Goal: Obtain resource: Download file/media

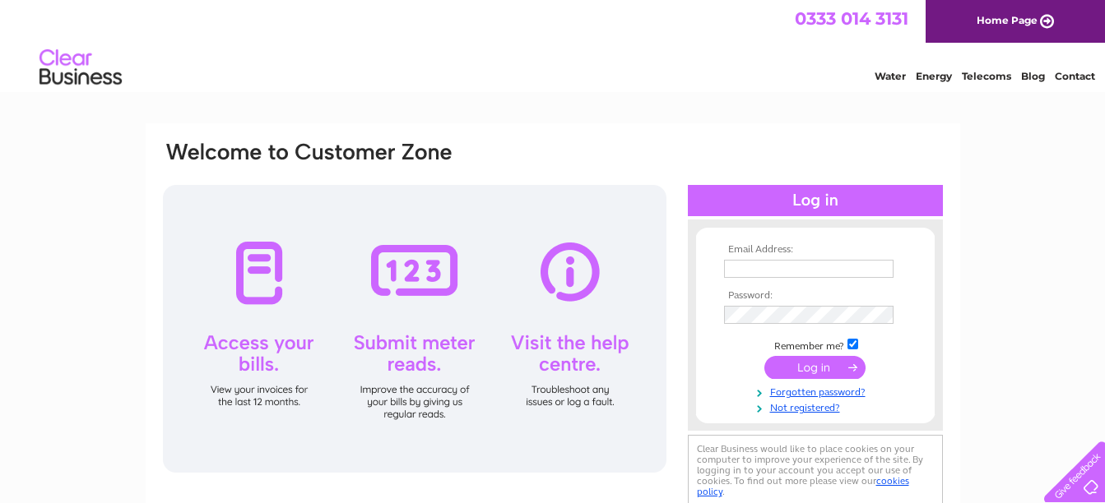
type input "sheldoninnsltd@gmail.com"
click at [809, 368] on input "submit" at bounding box center [814, 367] width 101 height 23
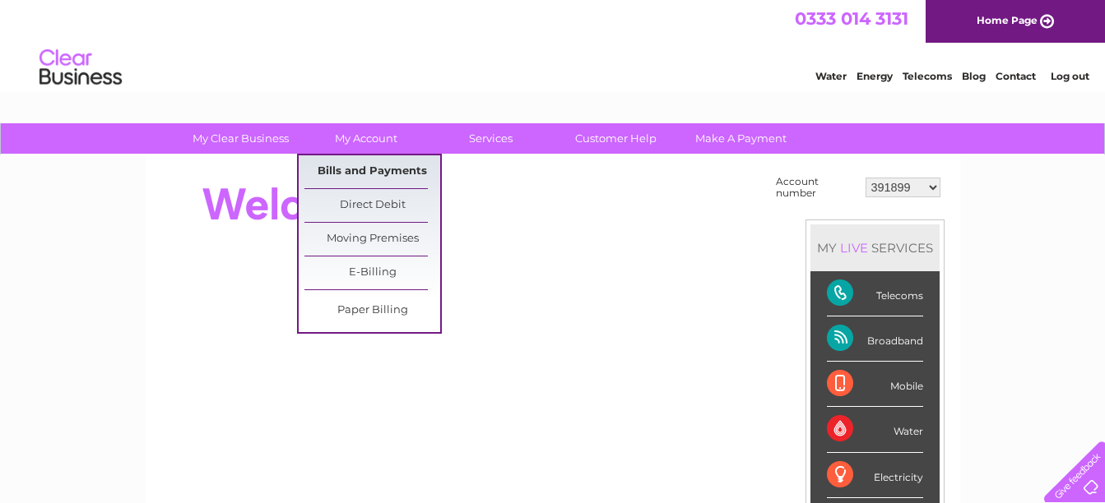
click at [374, 162] on link "Bills and Payments" at bounding box center [372, 171] width 136 height 33
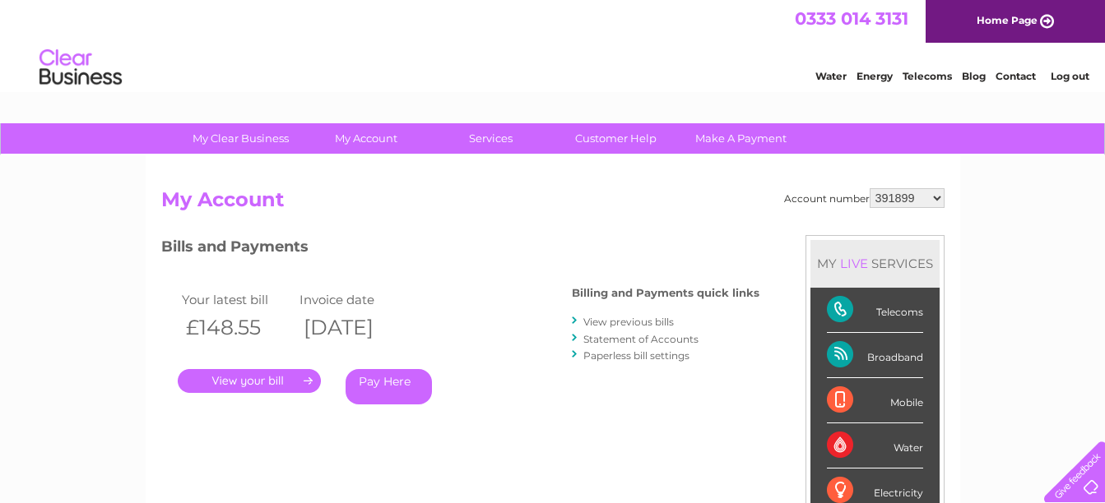
click at [276, 381] on link "." at bounding box center [249, 381] width 143 height 24
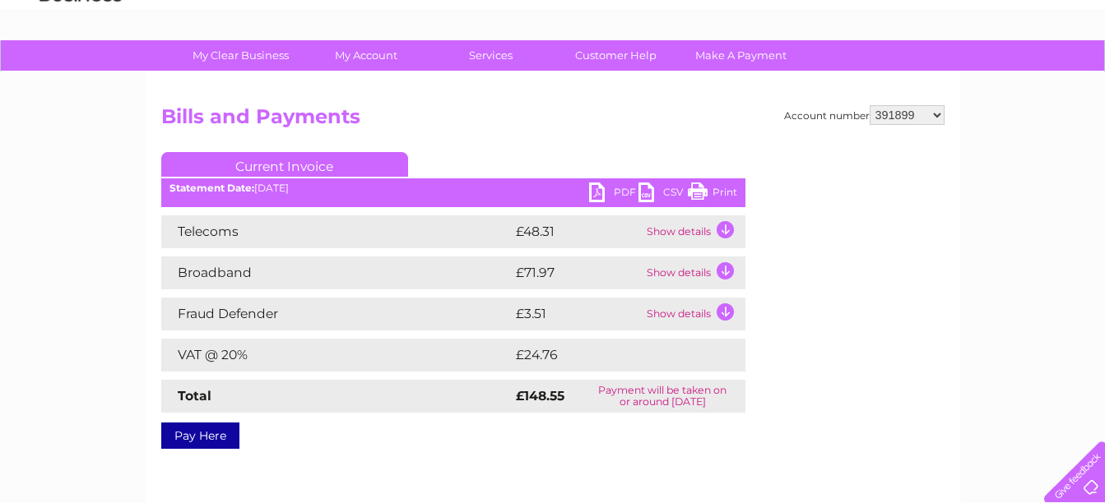
scroll to position [82, 0]
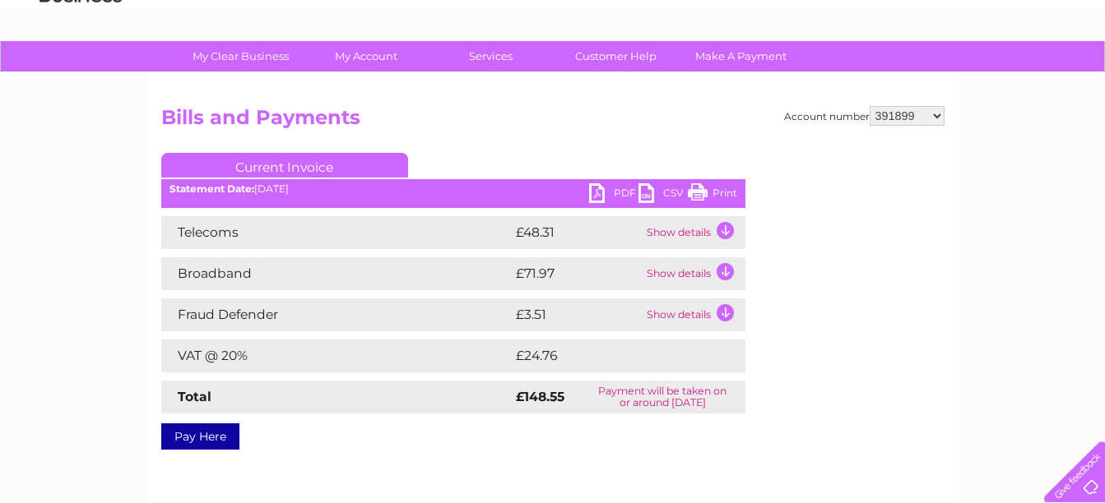
click at [600, 192] on link "PDF" at bounding box center [613, 195] width 49 height 24
click at [941, 118] on select "391899 410077 410078 416972 429597 431234 433173 439901 442375 442450 443295 44…" at bounding box center [906, 116] width 75 height 20
select select "410077"
click at [869, 106] on select "391899 410077 410078 416972 429597 431234 433173 439901 442375 442450 443295 44…" at bounding box center [906, 116] width 75 height 20
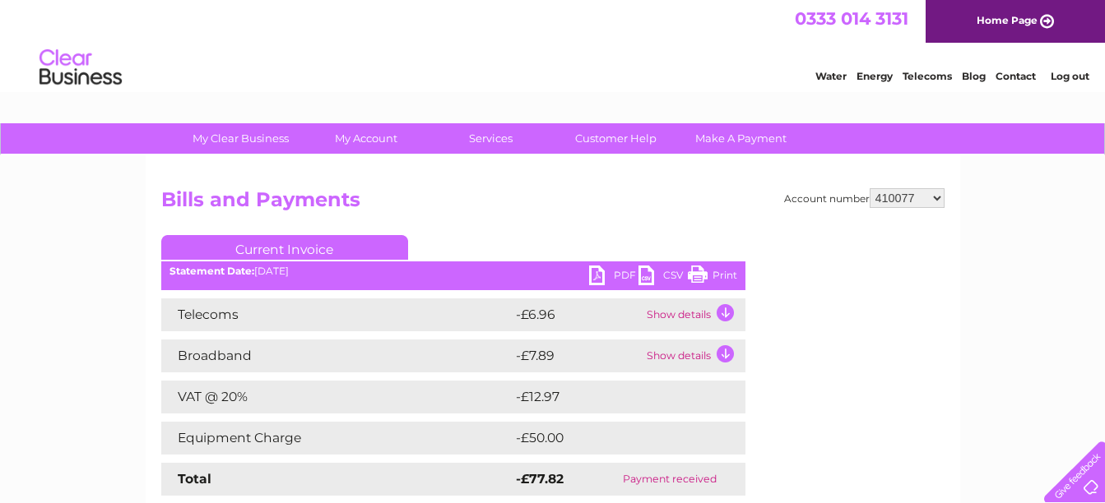
click at [939, 202] on select "391899 410077 410078 416972 429597 431234 433173 439901 442375 442450 443295 44…" at bounding box center [906, 198] width 75 height 20
select select "410078"
click at [869, 188] on select "391899 410077 410078 416972 429597 431234 433173 439901 442375 442450 443295 44…" at bounding box center [906, 198] width 75 height 20
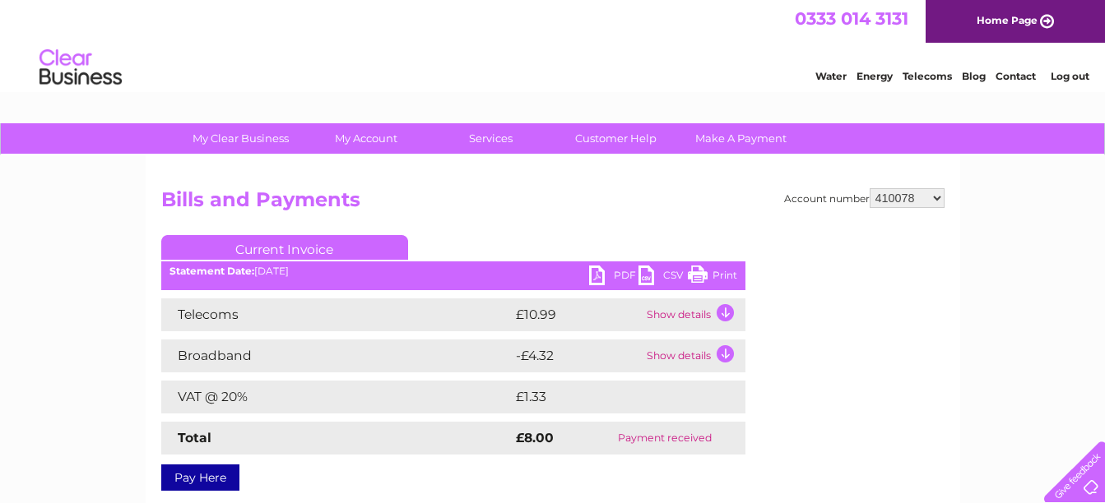
click at [932, 197] on select "391899 410077 410078 416972 429597 431234 433173 439901 442375 442450 443295 44…" at bounding box center [906, 198] width 75 height 20
select select "416972"
click at [869, 188] on select "391899 410077 410078 416972 429597 431234 433173 439901 442375 442450 443295 44…" at bounding box center [906, 198] width 75 height 20
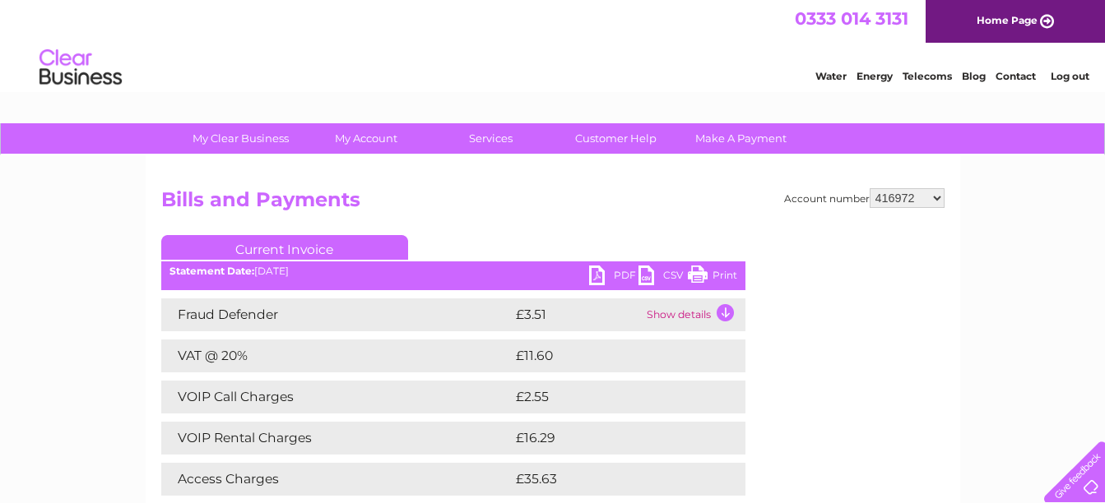
click at [591, 276] on link "PDF" at bounding box center [613, 278] width 49 height 24
click at [935, 204] on select "391899 410077 410078 416972 429597 431234 433173 439901 442375 442450 443295 44…" at bounding box center [906, 198] width 75 height 20
select select "429597"
click at [869, 188] on select "391899 410077 410078 416972 429597 431234 433173 439901 442375 442450 443295 44…" at bounding box center [906, 198] width 75 height 20
click at [599, 277] on link "PDF" at bounding box center [613, 278] width 49 height 24
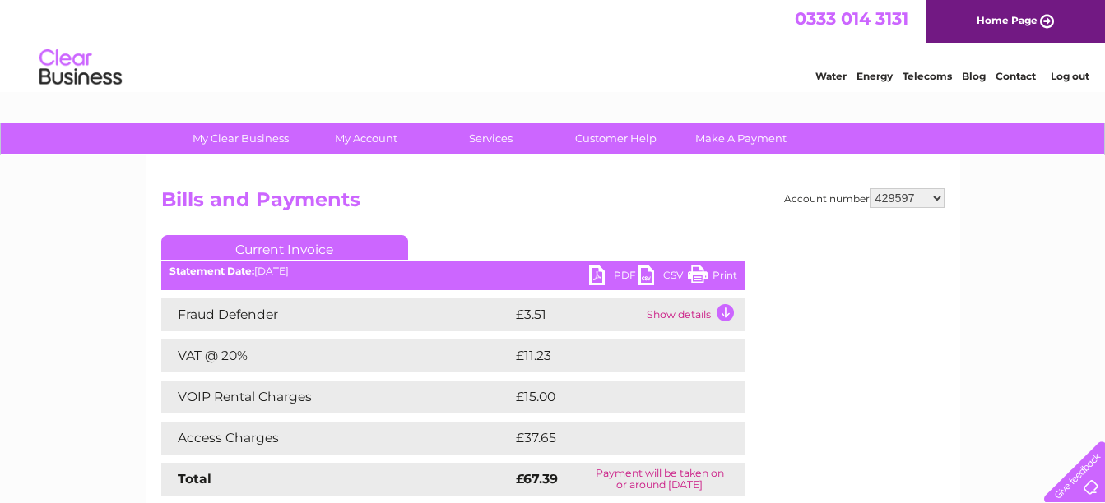
click at [936, 192] on select "391899 410077 410078 416972 429597 431234 433173 439901 442375 442450 443295 44…" at bounding box center [906, 198] width 75 height 20
select select "431234"
click at [869, 188] on select "391899 410077 410078 416972 429597 431234 433173 439901 442375 442450 443295 44…" at bounding box center [906, 198] width 75 height 20
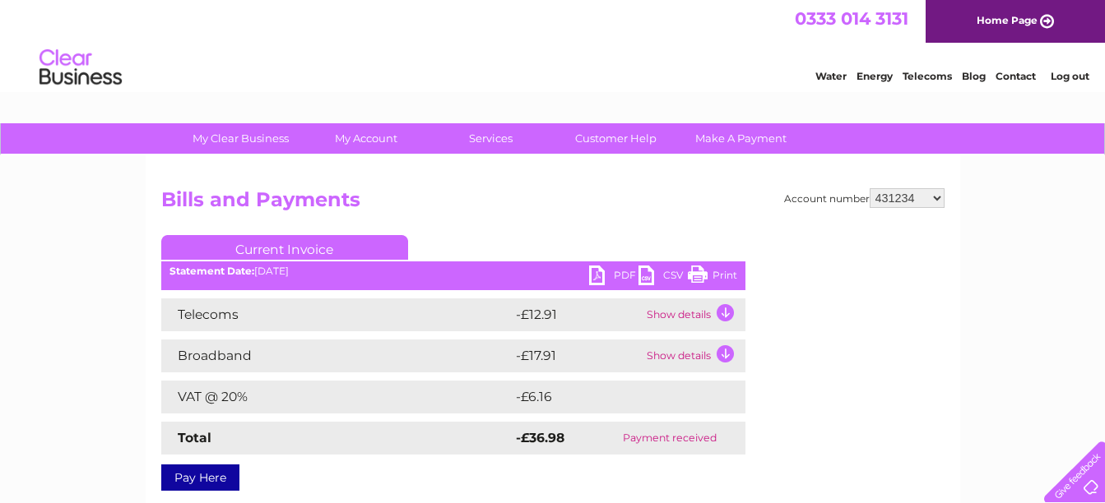
click at [937, 199] on select "391899 410077 410078 416972 429597 431234 433173 439901 442375 442450 443295 44…" at bounding box center [906, 198] width 75 height 20
select select "433173"
click at [869, 188] on select "391899 410077 410078 416972 429597 431234 433173 439901 442375 442450 443295 44…" at bounding box center [906, 198] width 75 height 20
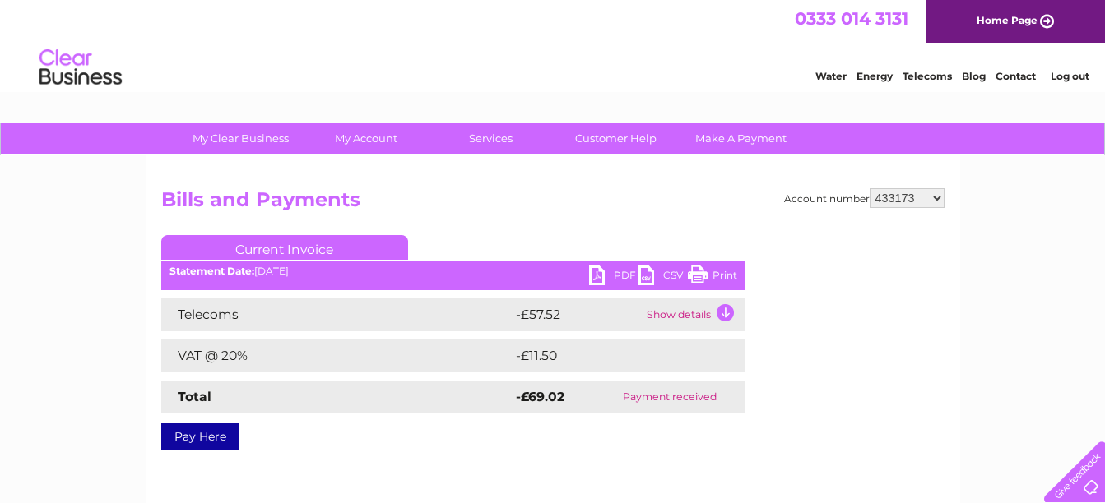
click at [935, 197] on select "391899 410077 410078 416972 429597 431234 433173 439901 442375 442450 443295 44…" at bounding box center [906, 198] width 75 height 20
select select "439901"
click at [869, 188] on select "391899 410077 410078 416972 429597 431234 433173 439901 442375 442450 443295 44…" at bounding box center [906, 198] width 75 height 20
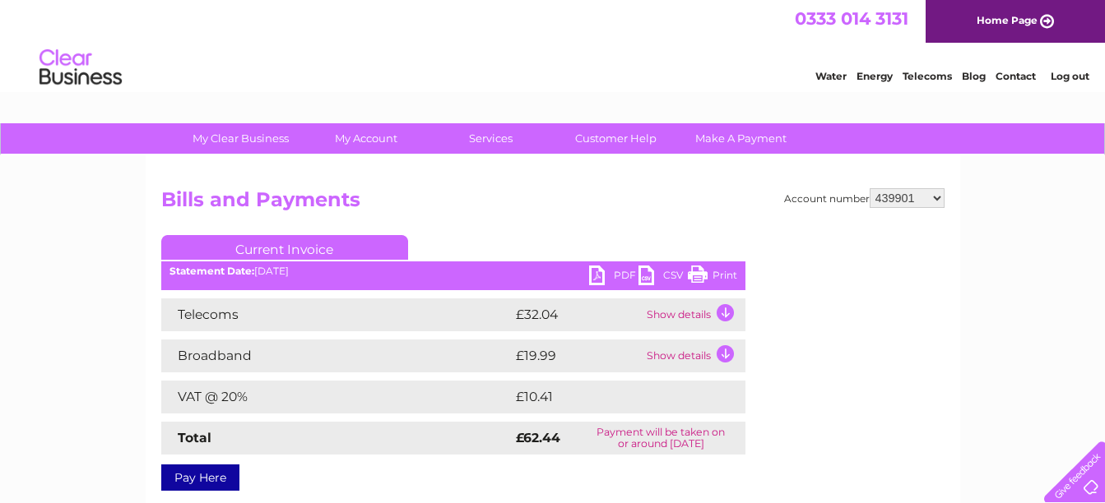
click at [601, 276] on link "PDF" at bounding box center [613, 278] width 49 height 24
click at [907, 200] on select "391899 410077 410078 416972 429597 431234 433173 439901 442375 442450 443295 44…" at bounding box center [906, 198] width 75 height 20
select select "442375"
click at [869, 188] on select "391899 410077 410078 416972 429597 431234 433173 439901 442375 442450 443295 44…" at bounding box center [906, 198] width 75 height 20
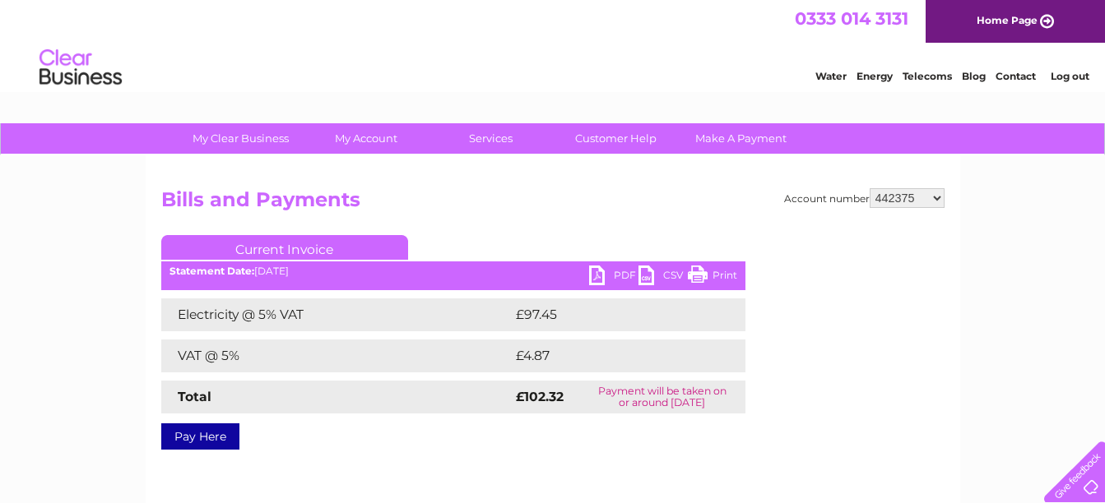
click at [595, 278] on link "PDF" at bounding box center [613, 278] width 49 height 24
click at [934, 197] on select "391899 410077 410078 416972 429597 431234 433173 439901 442375 442450 443295 44…" at bounding box center [906, 198] width 75 height 20
select select "442450"
click at [869, 188] on select "391899 410077 410078 416972 429597 431234 433173 439901 442375 442450 443295 44…" at bounding box center [906, 198] width 75 height 20
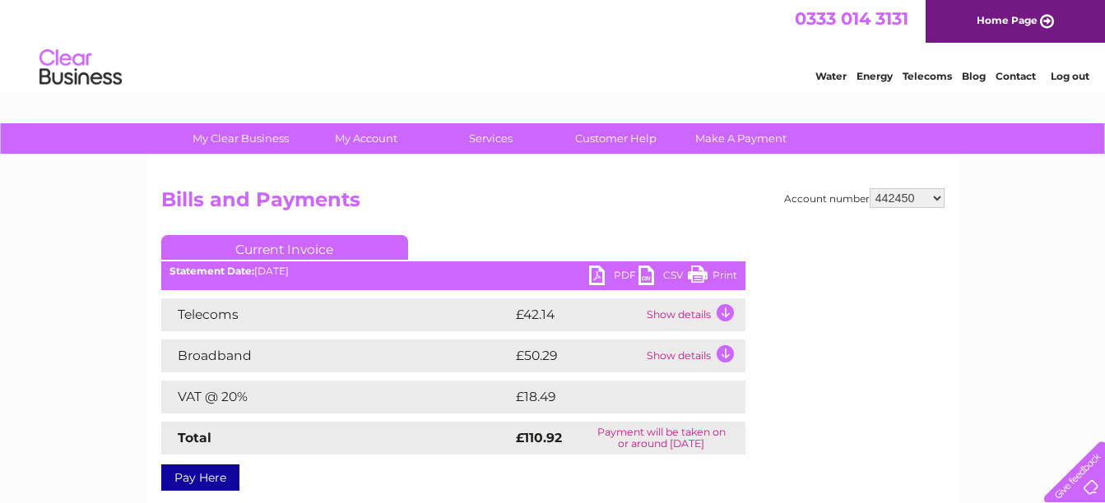
click at [609, 276] on link "PDF" at bounding box center [613, 278] width 49 height 24
click at [912, 197] on select "391899 410077 410078 416972 429597 431234 433173 439901 442375 442450 443295 44…" at bounding box center [906, 198] width 75 height 20
select select "443295"
click at [869, 188] on select "391899 410077 410078 416972 429597 431234 433173 439901 442375 442450 443295 44…" at bounding box center [906, 198] width 75 height 20
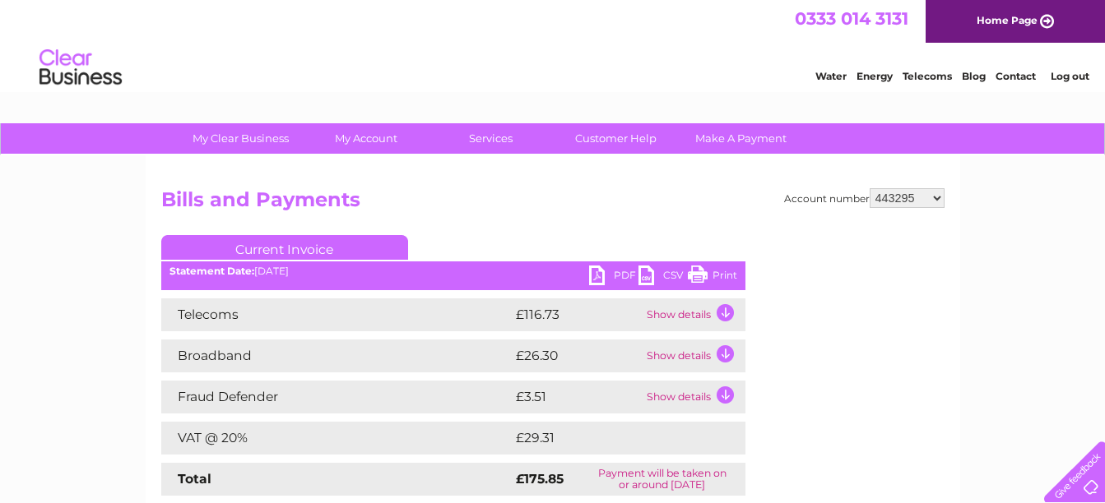
click at [606, 275] on link "PDF" at bounding box center [613, 278] width 49 height 24
click at [943, 199] on select "391899 410077 410078 416972 429597 431234 433173 439901 442375 442450 443295 44…" at bounding box center [906, 198] width 75 height 20
select select "444045"
click at [869, 188] on select "391899 410077 410078 416972 429597 431234 433173 439901 442375 442450 443295 44…" at bounding box center [906, 198] width 75 height 20
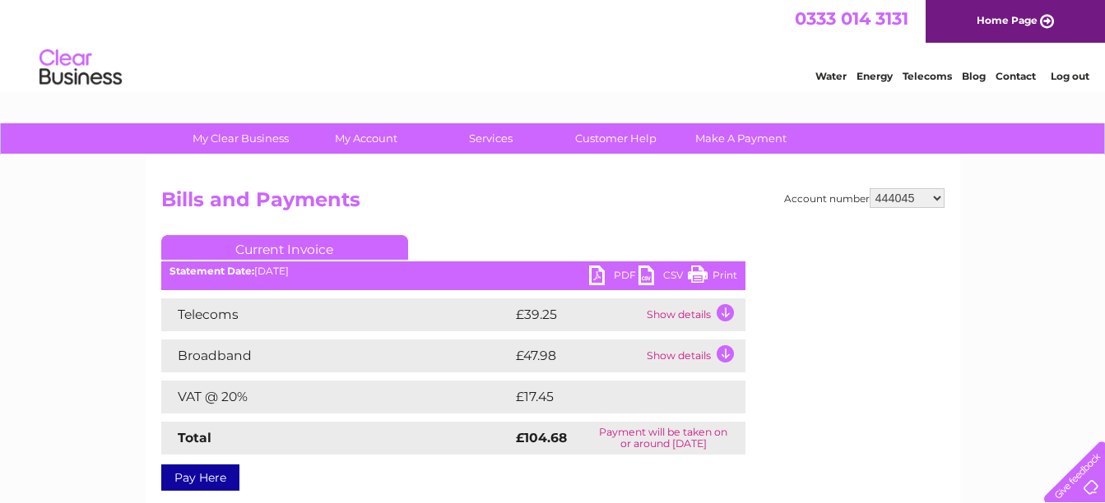
click at [596, 280] on link "PDF" at bounding box center [613, 278] width 49 height 24
click at [931, 196] on select "391899 410077 410078 416972 429597 431234 433173 439901 442375 442450 443295 44…" at bounding box center [906, 198] width 75 height 20
select select "444690"
click at [869, 188] on select "391899 410077 410078 416972 429597 431234 433173 439901 442375 442450 443295 44…" at bounding box center [906, 198] width 75 height 20
click at [603, 283] on link "PDF" at bounding box center [613, 278] width 49 height 24
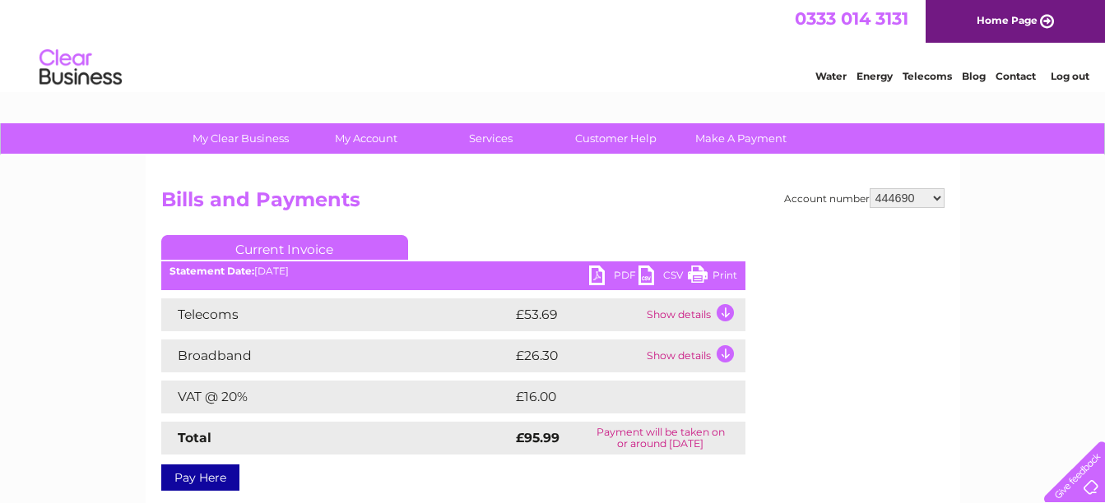
click at [934, 199] on select "391899 410077 410078 416972 429597 431234 433173 439901 442375 442450 443295 44…" at bounding box center [906, 198] width 75 height 20
select select "445096"
click at [869, 188] on select "391899 410077 410078 416972 429597 431234 433173 439901 442375 442450 443295 44…" at bounding box center [906, 198] width 75 height 20
click at [606, 271] on link "PDF" at bounding box center [613, 278] width 49 height 24
click at [935, 199] on select "391899 410077 410078 416972 429597 431234 433173 439901 442375 442450 443295 44…" at bounding box center [906, 198] width 75 height 20
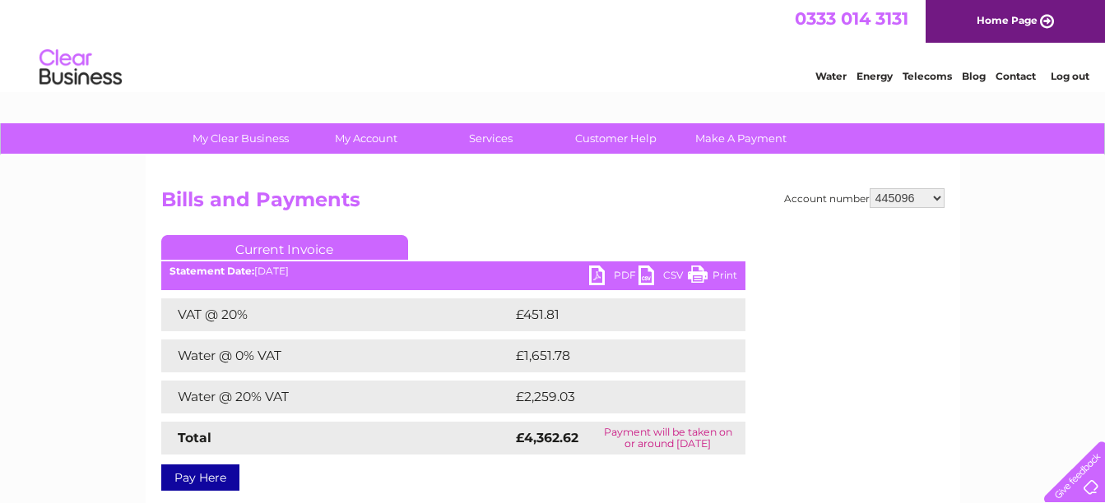
select select "445281"
click at [869, 188] on select "391899 410077 410078 416972 429597 431234 433173 439901 442375 442450 443295 44…" at bounding box center [906, 198] width 75 height 20
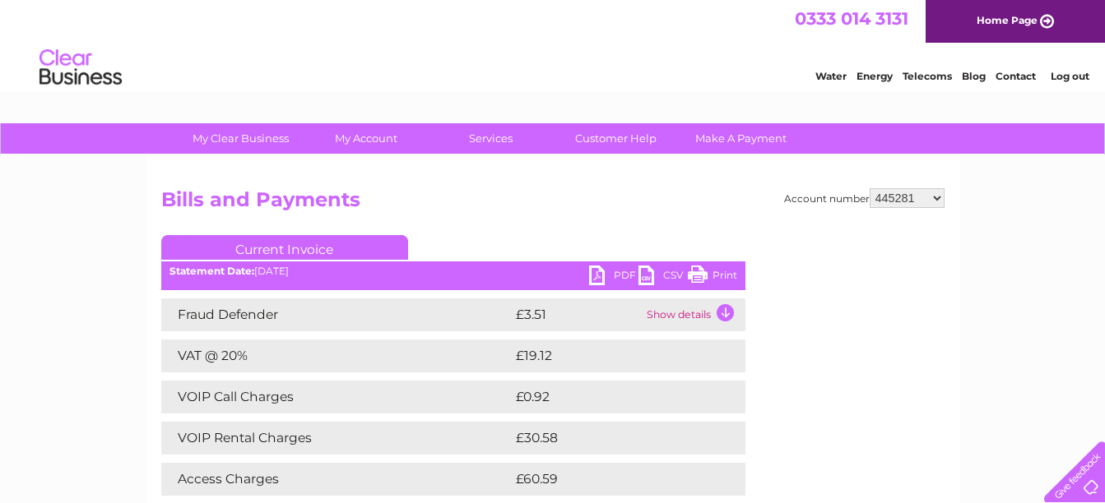
click at [606, 271] on link "PDF" at bounding box center [613, 278] width 49 height 24
click at [936, 202] on select "391899 410077 410078 416972 429597 431234 433173 439901 442375 442450 443295 44…" at bounding box center [906, 198] width 75 height 20
select select "445601"
click at [869, 188] on select "391899 410077 410078 416972 429597 431234 433173 439901 442375 442450 443295 44…" at bounding box center [906, 198] width 75 height 20
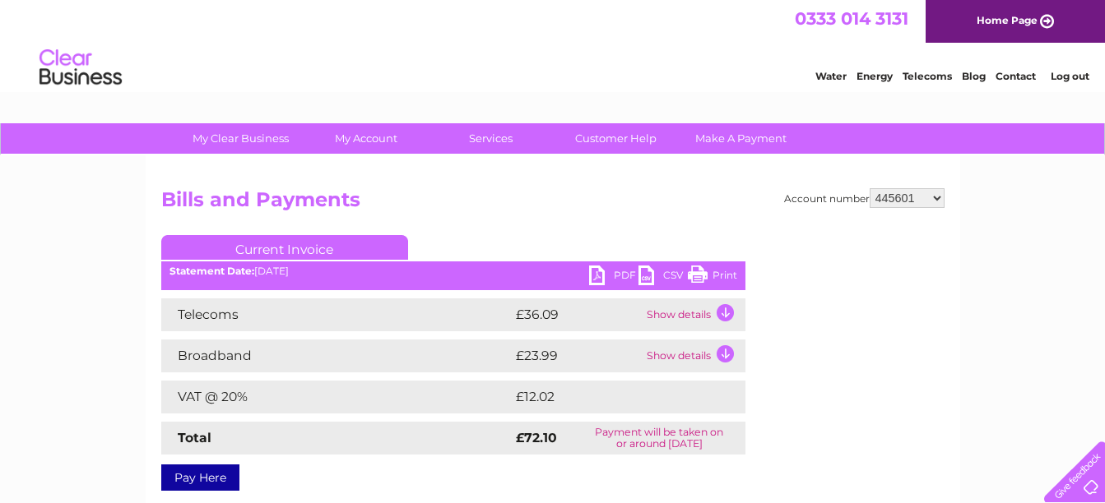
click at [609, 273] on link "PDF" at bounding box center [613, 278] width 49 height 24
click at [931, 200] on select "391899 410077 410078 416972 429597 431234 433173 439901 442375 442450 443295 44…" at bounding box center [906, 198] width 75 height 20
select select "446541"
click at [869, 188] on select "391899 410077 410078 416972 429597 431234 433173 439901 442375 442450 443295 44…" at bounding box center [906, 198] width 75 height 20
click at [598, 277] on link "PDF" at bounding box center [613, 278] width 49 height 24
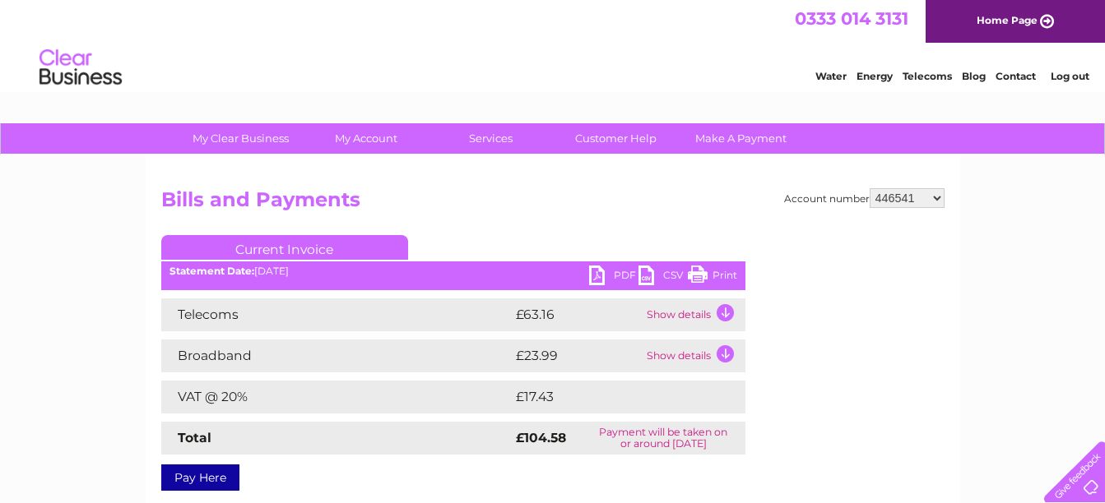
click at [939, 204] on select "391899 410077 410078 416972 429597 431234 433173 439901 442375 442450 443295 44…" at bounding box center [906, 198] width 75 height 20
select select "448097"
click at [869, 188] on select "391899 410077 410078 416972 429597 431234 433173 439901 442375 442450 443295 44…" at bounding box center [906, 198] width 75 height 20
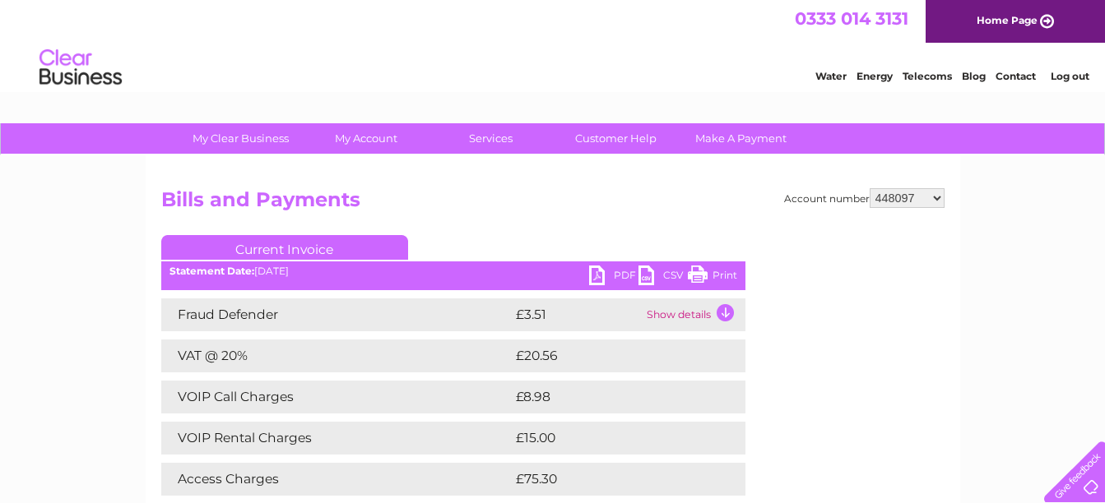
click at [594, 271] on link "PDF" at bounding box center [613, 278] width 49 height 24
click at [942, 206] on select "391899 410077 410078 416972 429597 431234 433173 439901 442375 442450 443295 44…" at bounding box center [906, 198] width 75 height 20
select select "448448"
click at [869, 188] on select "391899 410077 410078 416972 429597 431234 433173 439901 442375 442450 443295 44…" at bounding box center [906, 198] width 75 height 20
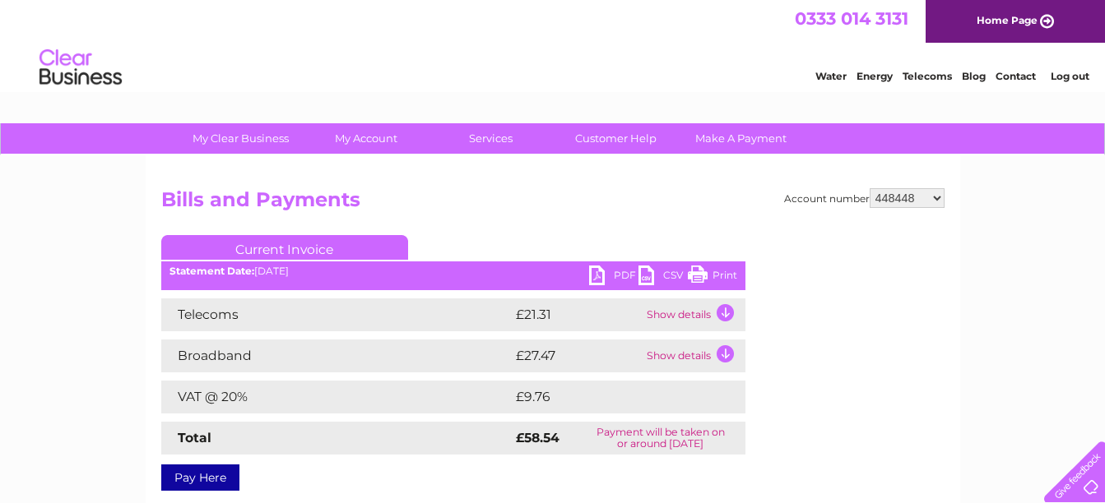
click at [607, 284] on link "PDF" at bounding box center [613, 278] width 49 height 24
click at [925, 196] on select "391899 410077 410078 416972 429597 431234 433173 439901 442375 442450 443295 44…" at bounding box center [906, 198] width 75 height 20
select select "448813"
click at [869, 188] on select "391899 410077 410078 416972 429597 431234 433173 439901 442375 442450 443295 44…" at bounding box center [906, 198] width 75 height 20
click at [592, 272] on link "PDF" at bounding box center [613, 278] width 49 height 24
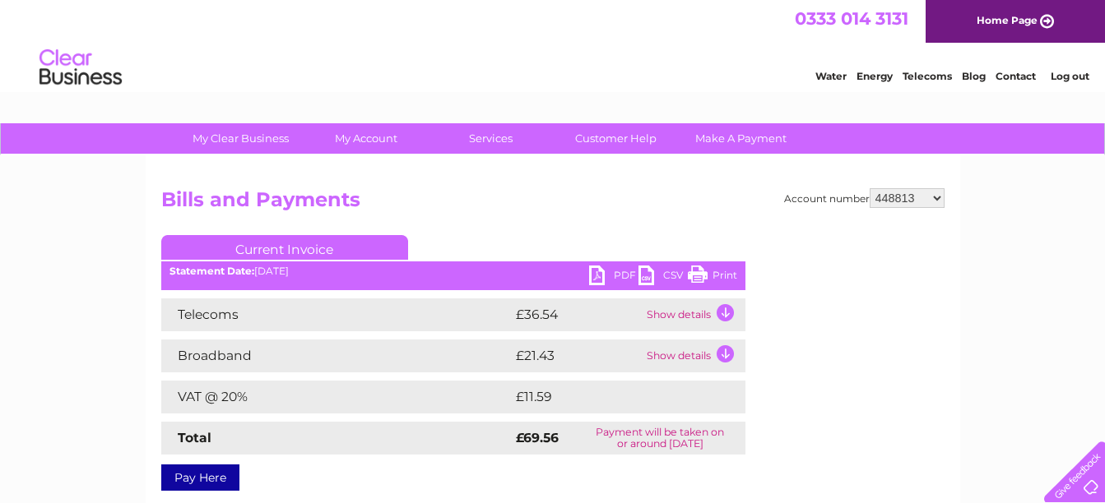
click at [936, 203] on select "391899 410077 410078 416972 429597 431234 433173 439901 442375 442450 443295 44…" at bounding box center [906, 198] width 75 height 20
select select "449152"
click at [869, 188] on select "391899 410077 410078 416972 429597 431234 433173 439901 442375 442450 443295 44…" at bounding box center [906, 198] width 75 height 20
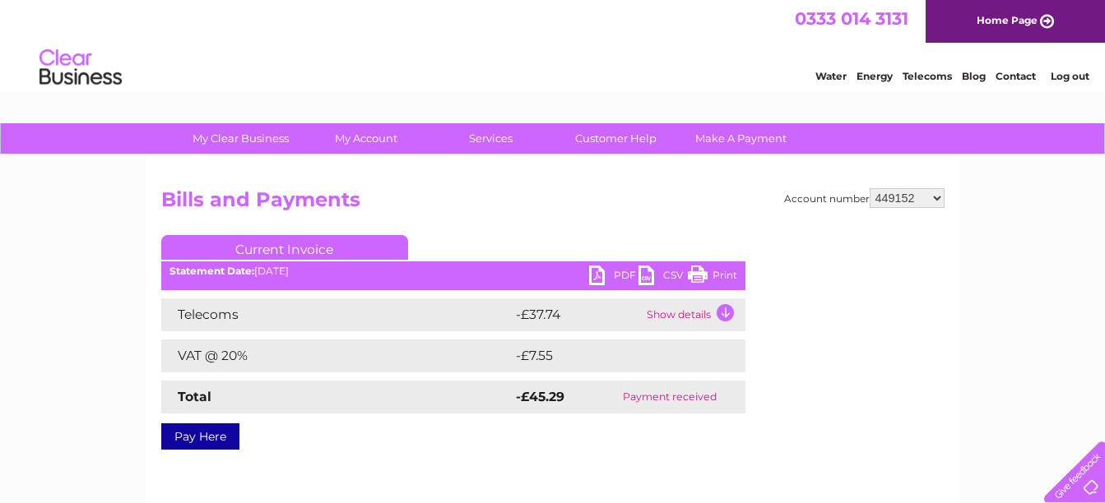
click at [943, 197] on select "391899 410077 410078 416972 429597 431234 433173 439901 442375 442450 443295 44…" at bounding box center [906, 198] width 75 height 20
select select "449235"
click at [869, 188] on select "391899 410077 410078 416972 429597 431234 433173 439901 442375 442450 443295 44…" at bounding box center [906, 198] width 75 height 20
click at [607, 277] on link "PDF" at bounding box center [613, 278] width 49 height 24
click at [937, 201] on select "391899 410077 410078 416972 429597 431234 433173 439901 442375 442450 443295 44…" at bounding box center [906, 198] width 75 height 20
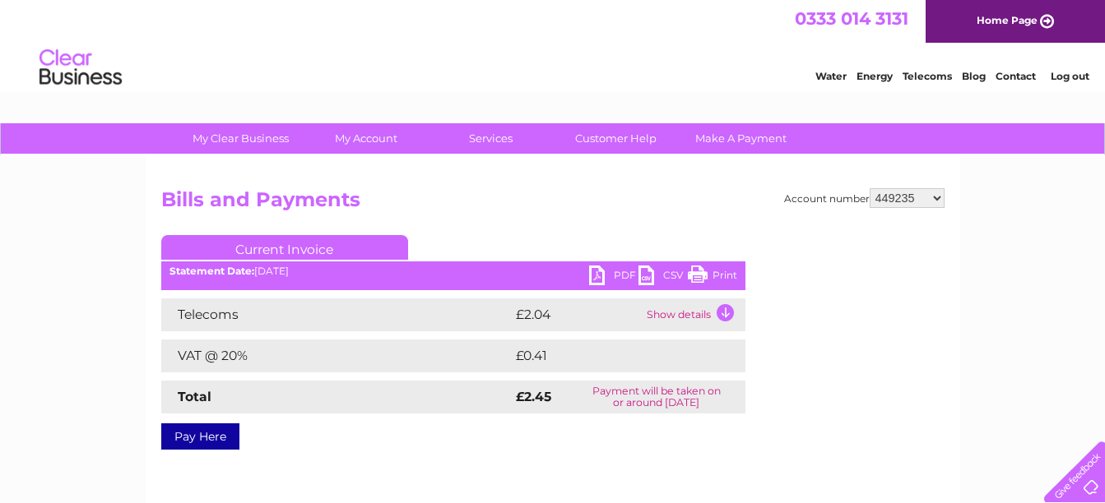
click at [939, 198] on select "391899 410077 410078 416972 429597 431234 433173 439901 442375 442450 443295 44…" at bounding box center [906, 198] width 75 height 20
select select "451298"
click at [869, 188] on select "391899 410077 410078 416972 429597 431234 433173 439901 442375 442450 443295 44…" at bounding box center [906, 198] width 75 height 20
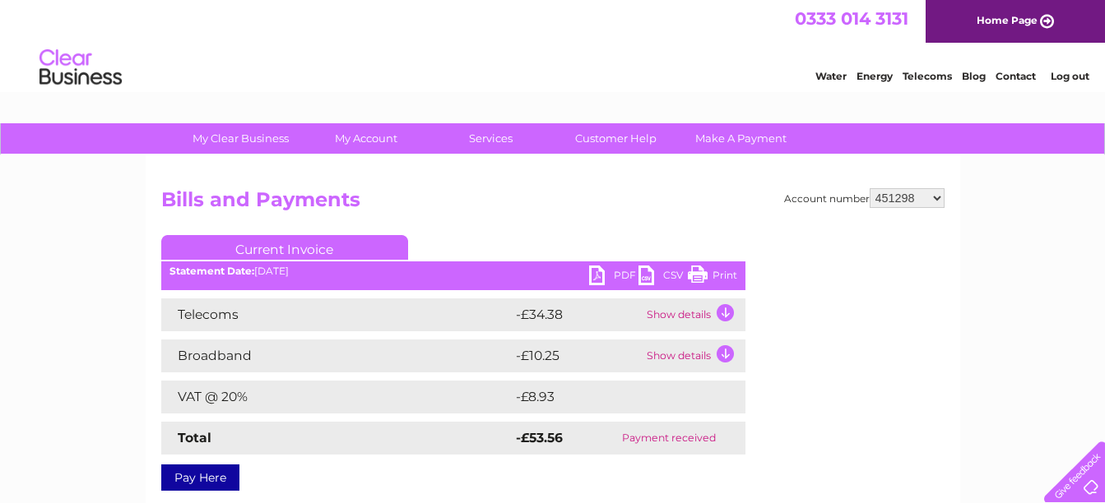
click at [939, 201] on select "391899 410077 410078 416972 429597 431234 433173 439901 442375 442450 443295 44…" at bounding box center [906, 198] width 75 height 20
select select "451706"
click at [869, 188] on select "391899 410077 410078 416972 429597 431234 433173 439901 442375 442450 443295 44…" at bounding box center [906, 198] width 75 height 20
click at [586, 277] on div "Statement Date: [DATE]" at bounding box center [453, 272] width 584 height 12
click at [591, 276] on link "PDF" at bounding box center [613, 278] width 49 height 24
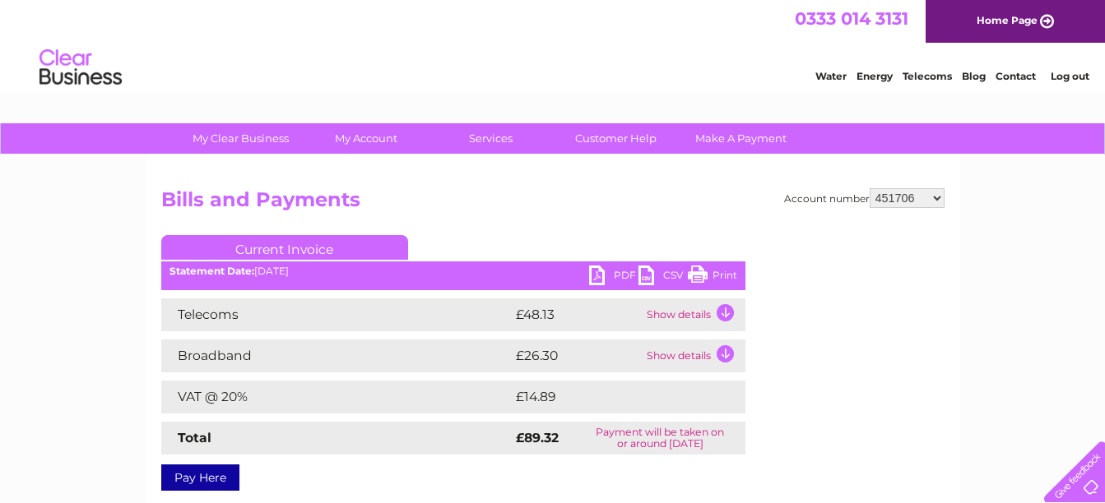
click at [934, 201] on select "391899 410077 410078 416972 429597 431234 433173 439901 442375 442450 443295 44…" at bounding box center [906, 198] width 75 height 20
select select "451758"
click at [869, 188] on select "391899 410077 410078 416972 429597 431234 433173 439901 442375 442450 443295 44…" at bounding box center [906, 198] width 75 height 20
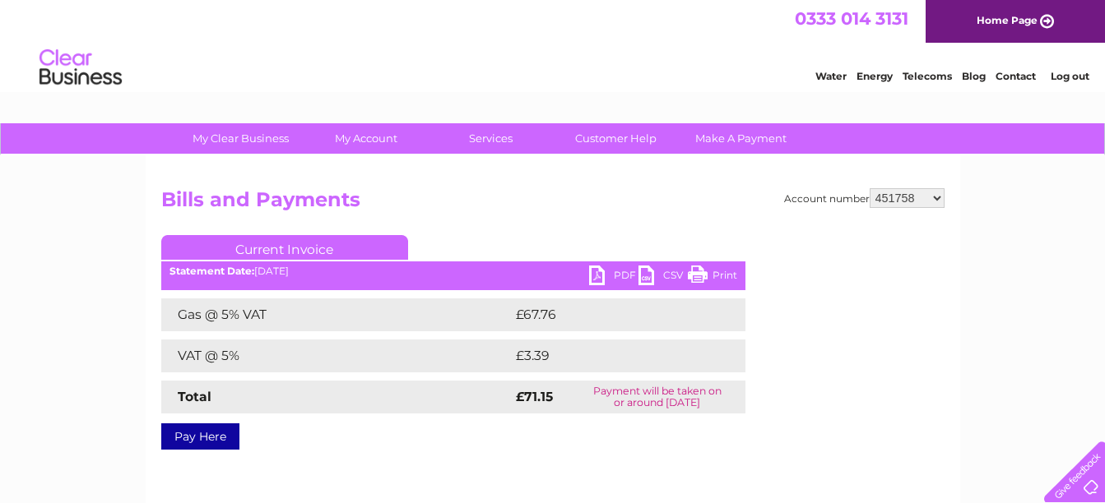
click at [700, 274] on link "Print" at bounding box center [712, 278] width 49 height 24
click at [596, 275] on link "PDF" at bounding box center [613, 278] width 49 height 24
click at [940, 206] on select "391899 410077 410078 416972 429597 431234 433173 439901 442375 442450 443295 44…" at bounding box center [906, 198] width 75 height 20
select select "452224"
click at [869, 188] on select "391899 410077 410078 416972 429597 431234 433173 439901 442375 442450 443295 44…" at bounding box center [906, 198] width 75 height 20
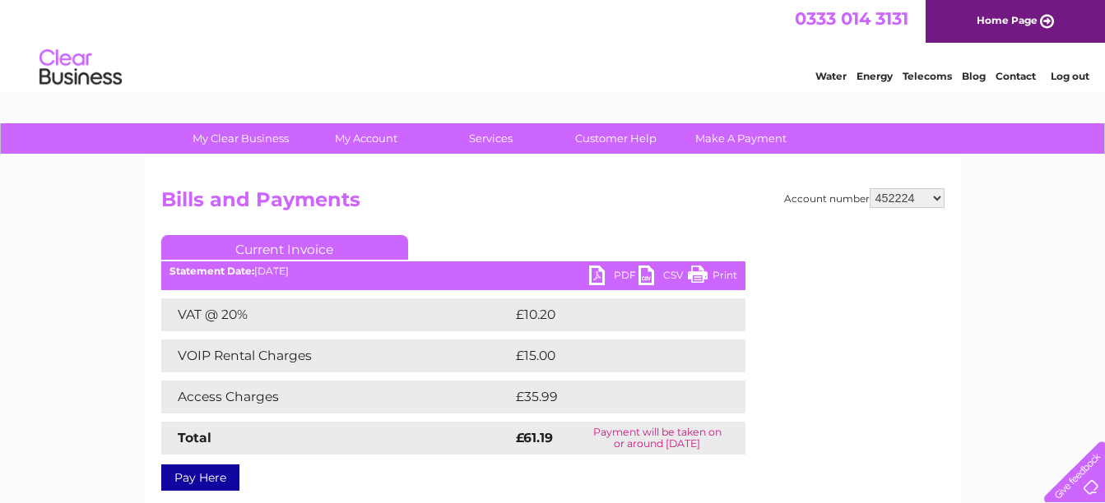
click at [599, 272] on link "PDF" at bounding box center [613, 278] width 49 height 24
click at [932, 200] on select "391899 410077 410078 416972 429597 431234 433173 439901 442375 442450 443295 44…" at bounding box center [906, 198] width 75 height 20
select select "452279"
click at [869, 188] on select "391899 410077 410078 416972 429597 431234 433173 439901 442375 442450 443295 44…" at bounding box center [906, 198] width 75 height 20
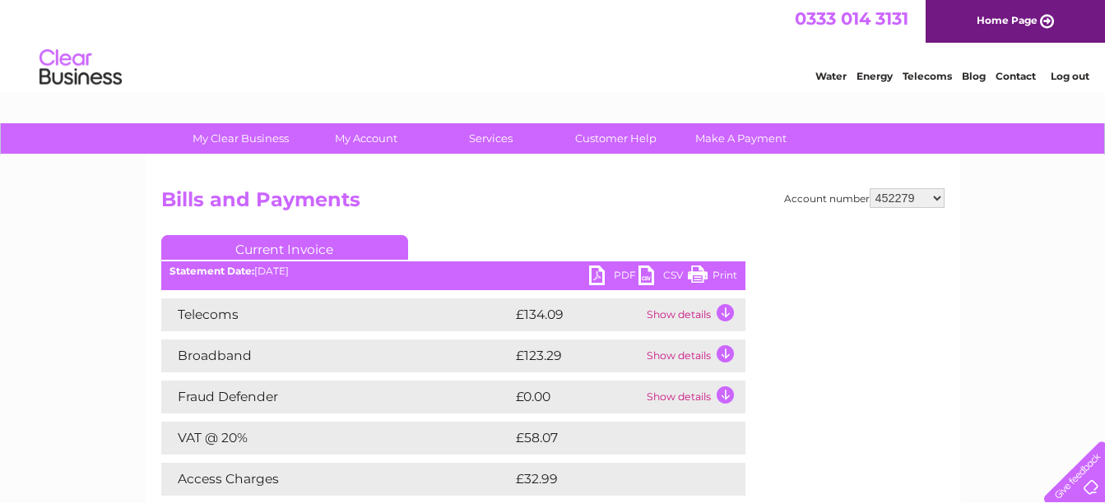
click at [596, 276] on link "PDF" at bounding box center [613, 278] width 49 height 24
click at [936, 197] on select "391899 410077 410078 416972 429597 431234 433173 439901 442375 442450 443295 44…" at bounding box center [906, 198] width 75 height 20
select select "30282759"
click at [869, 188] on select "391899 410077 410078 416972 429597 431234 433173 439901 442375 442450 443295 44…" at bounding box center [906, 198] width 75 height 20
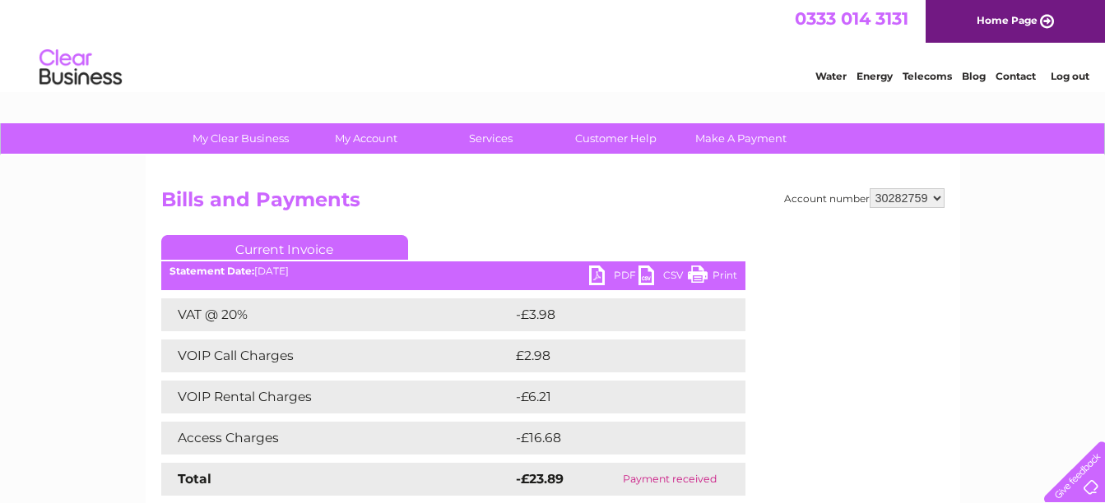
click at [934, 195] on select "391899 410077 410078 416972 429597 431234 433173 439901 442375 442450 443295 44…" at bounding box center [906, 198] width 75 height 20
select select "30297546"
click at [869, 188] on select "391899 410077 410078 416972 429597 431234 433173 439901 442375 442450 443295 44…" at bounding box center [906, 198] width 75 height 20
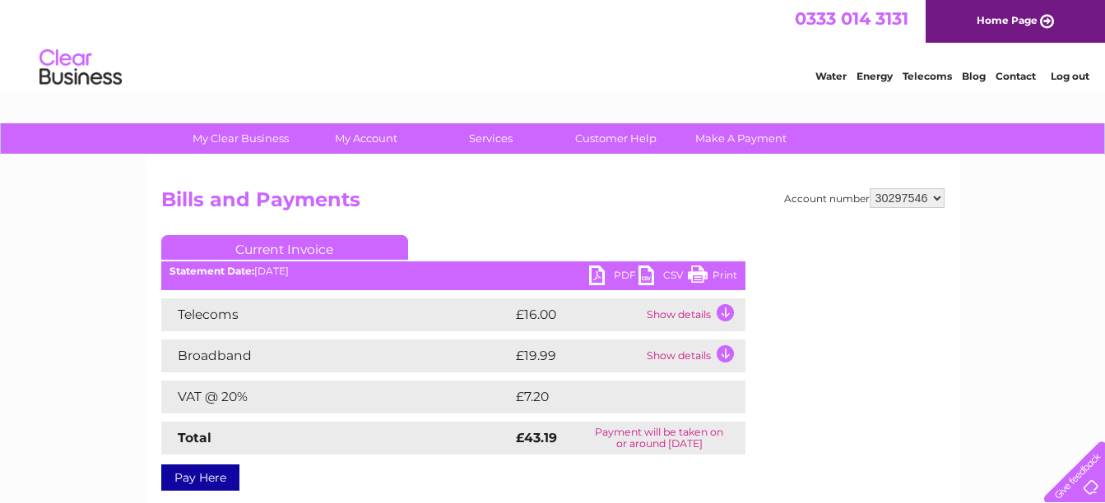
click at [593, 277] on link "PDF" at bounding box center [613, 278] width 49 height 24
click at [941, 199] on select "391899 410077 410078 416972 429597 431234 433173 439901 442375 442450 443295 44…" at bounding box center [906, 198] width 75 height 20
select select "30313091"
click at [869, 188] on select "391899 410077 410078 416972 429597 431234 433173 439901 442375 442450 443295 44…" at bounding box center [906, 198] width 75 height 20
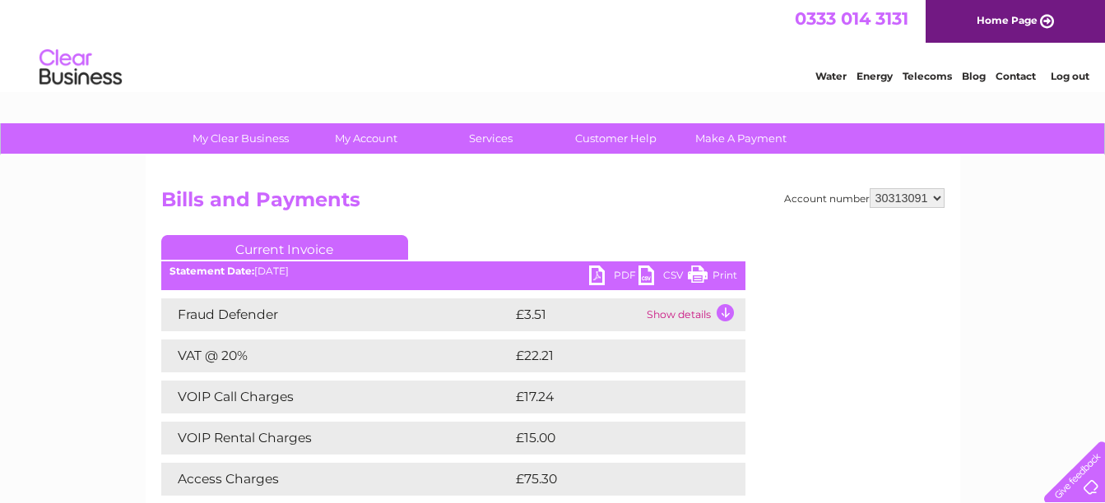
click at [609, 271] on link "PDF" at bounding box center [613, 278] width 49 height 24
click at [597, 271] on link "PDF" at bounding box center [613, 278] width 49 height 24
click at [936, 195] on select "391899 410077 410078 416972 429597 431234 433173 439901 442375 442450 443295 44…" at bounding box center [906, 198] width 75 height 20
select select "30314181"
click at [869, 188] on select "391899 410077 410078 416972 429597 431234 433173 439901 442375 442450 443295 44…" at bounding box center [906, 198] width 75 height 20
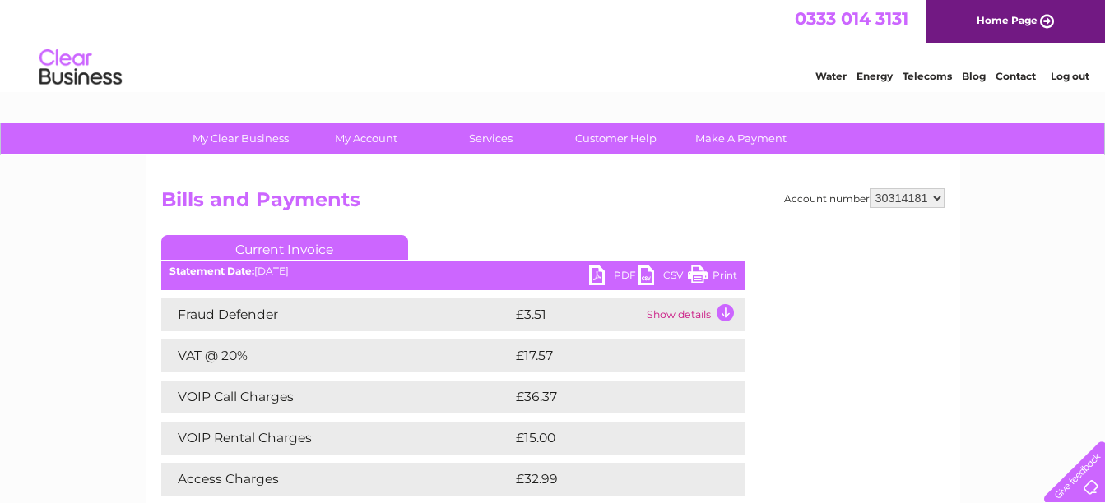
click at [599, 273] on link "PDF" at bounding box center [613, 278] width 49 height 24
click at [604, 273] on link "PDF" at bounding box center [613, 278] width 49 height 24
